Goal: Transaction & Acquisition: Purchase product/service

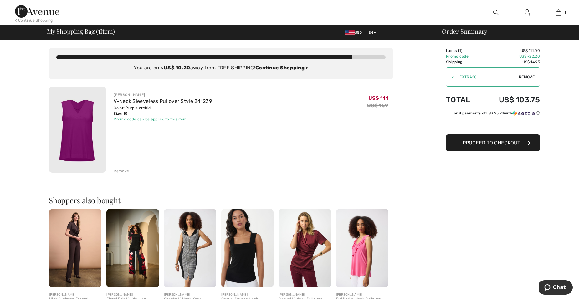
click at [32, 19] on div "< Continue Shopping" at bounding box center [34, 21] width 38 height 6
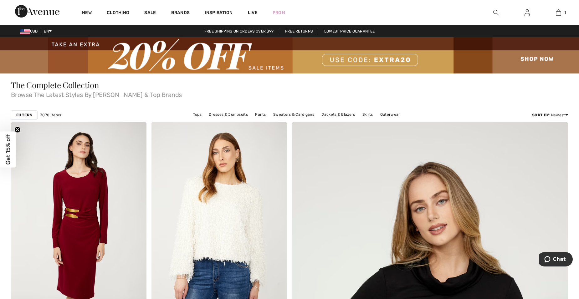
click at [358, 59] on img at bounding box center [289, 55] width 579 height 36
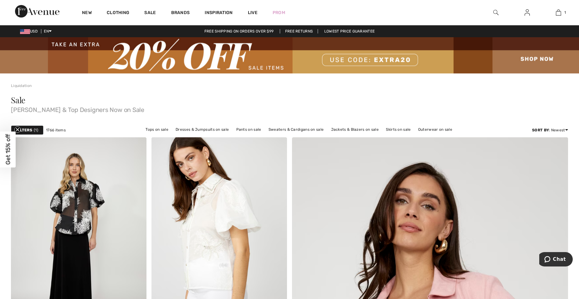
click at [29, 128] on strong "Filters" at bounding box center [24, 130] width 16 height 6
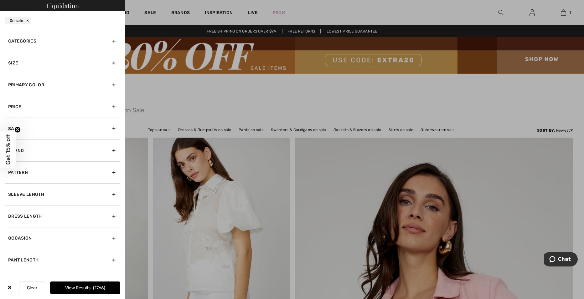
click at [17, 132] on circle "Close teaser" at bounding box center [18, 130] width 6 height 6
click at [50, 92] on div "Primary Color" at bounding box center [62, 85] width 115 height 22
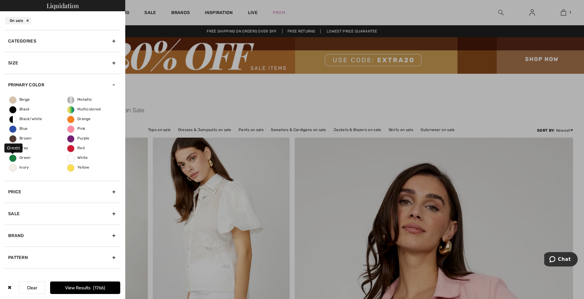
click at [20, 157] on span "Green" at bounding box center [19, 158] width 21 height 4
click at [0, 0] on input "Green" at bounding box center [0, 0] width 0 height 0
click at [101, 288] on span "168" at bounding box center [99, 287] width 10 height 5
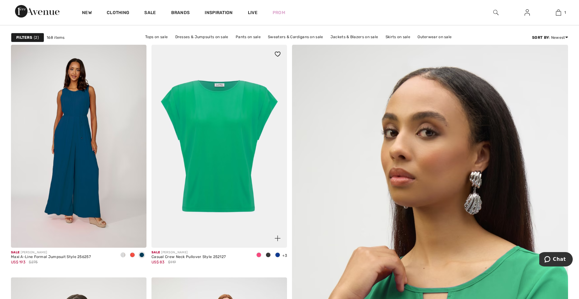
scroll to position [94, 0]
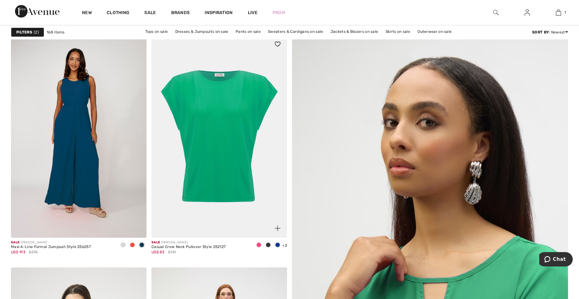
click at [285, 249] on div "+3 6 Colors" at bounding box center [270, 245] width 33 height 10
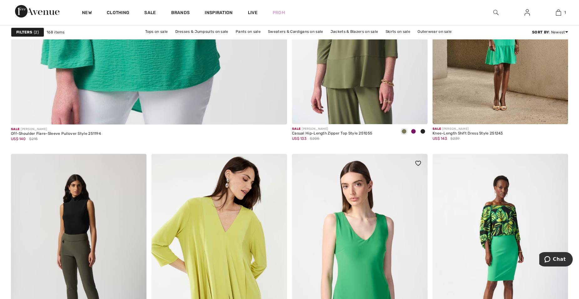
scroll to position [2379, 0]
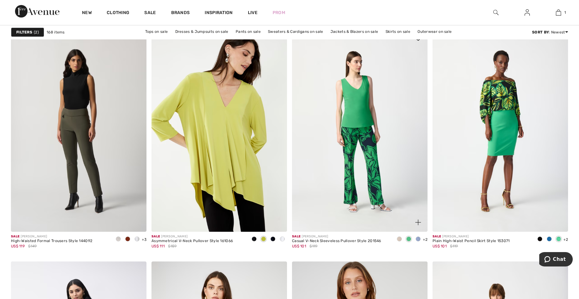
click at [419, 239] on span at bounding box center [418, 239] width 5 height 5
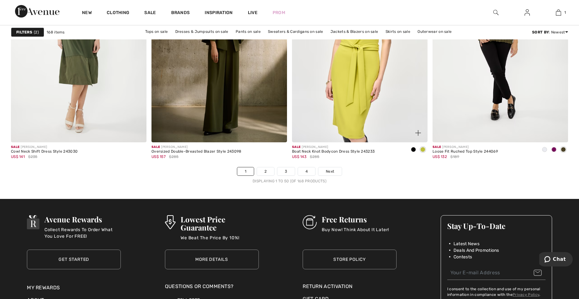
scroll to position [3568, 0]
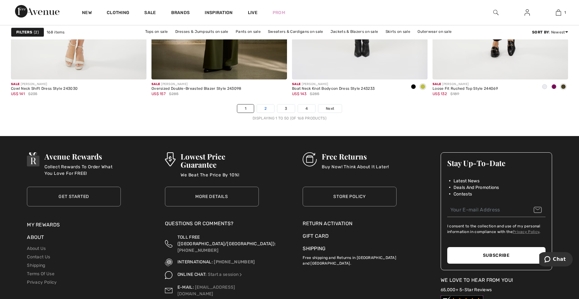
click at [271, 110] on link "2" at bounding box center [265, 109] width 17 height 8
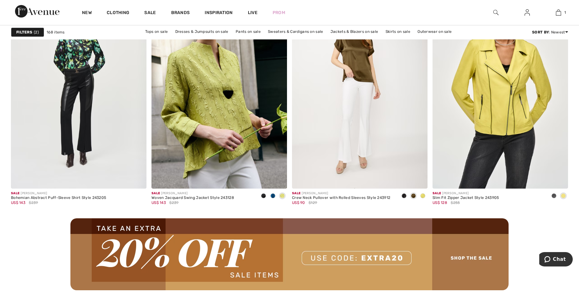
scroll to position [1628, 0]
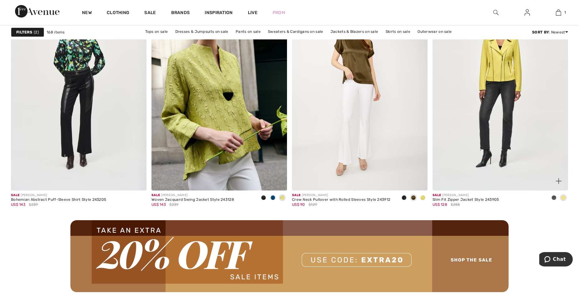
click at [508, 126] on img at bounding box center [501, 88] width 136 height 203
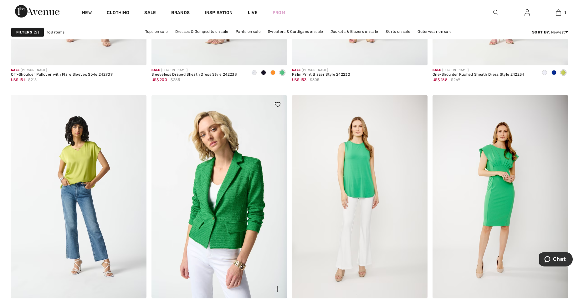
scroll to position [3474, 0]
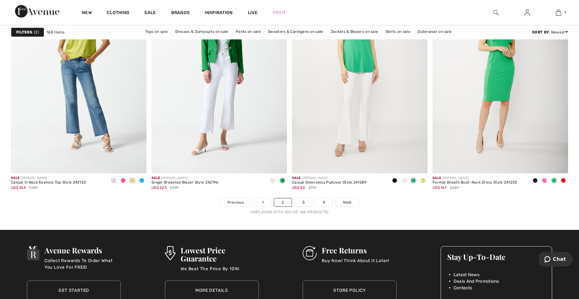
click at [39, 12] on img at bounding box center [37, 11] width 44 height 13
